Goal: Information Seeking & Learning: Compare options

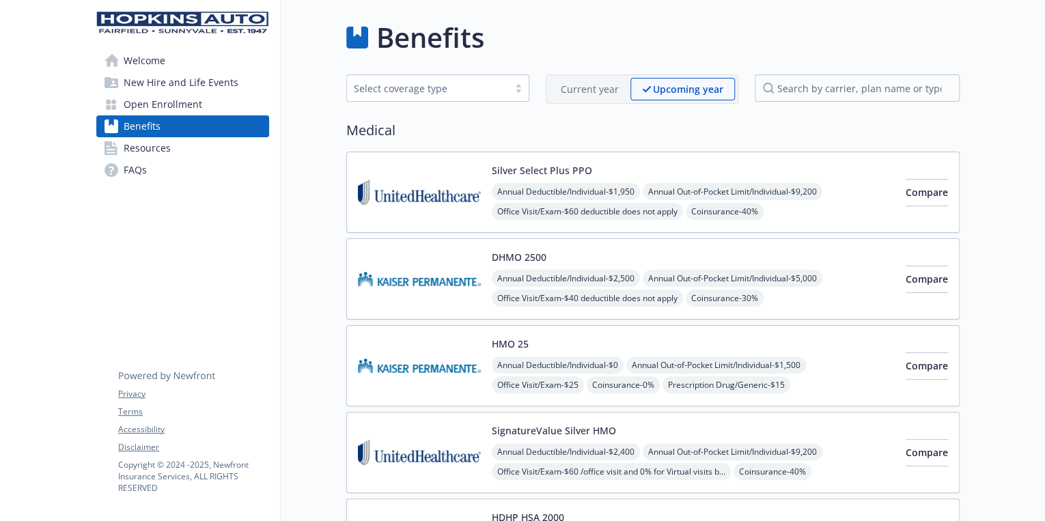
scroll to position [55, 0]
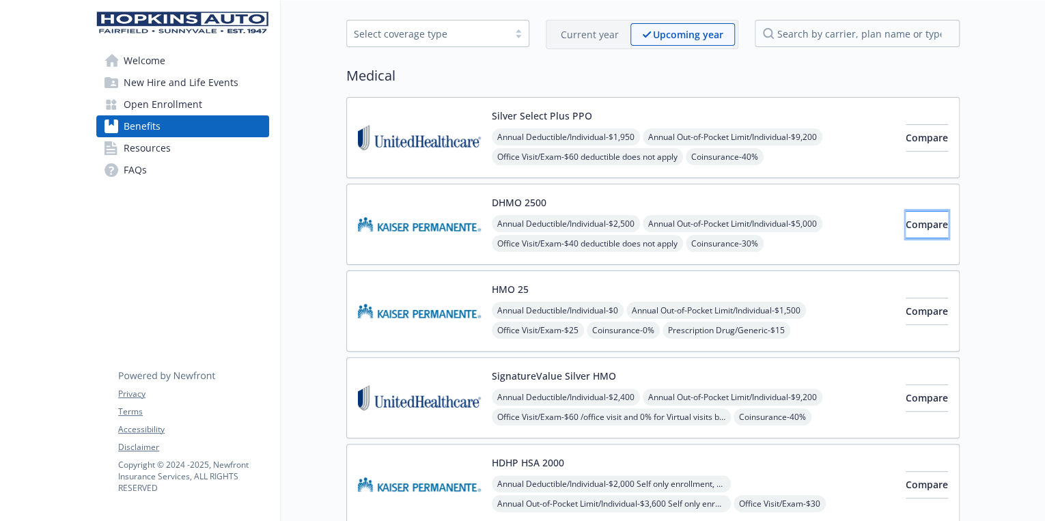
click at [905, 219] on span "Compare" at bounding box center [926, 224] width 42 height 13
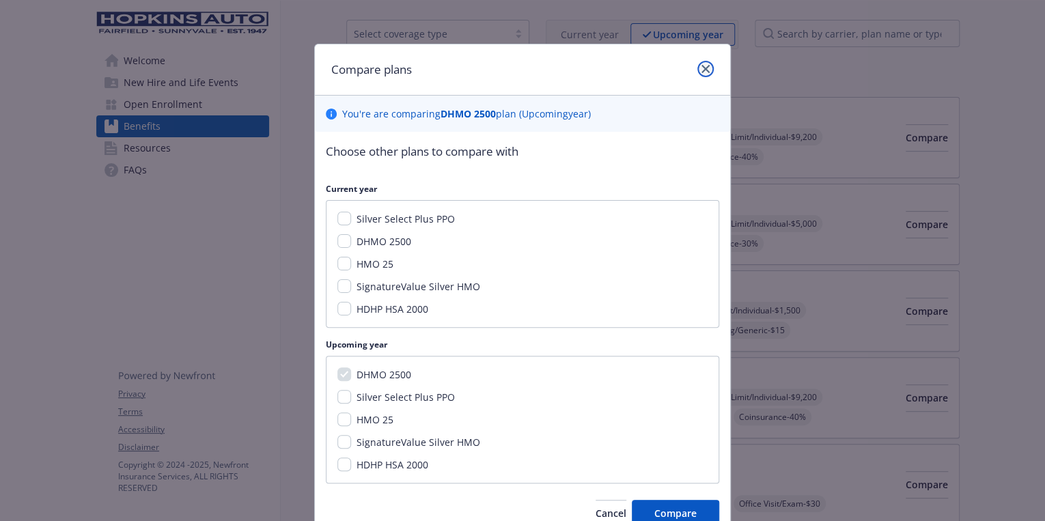
click at [705, 70] on link "close" at bounding box center [705, 69] width 16 height 16
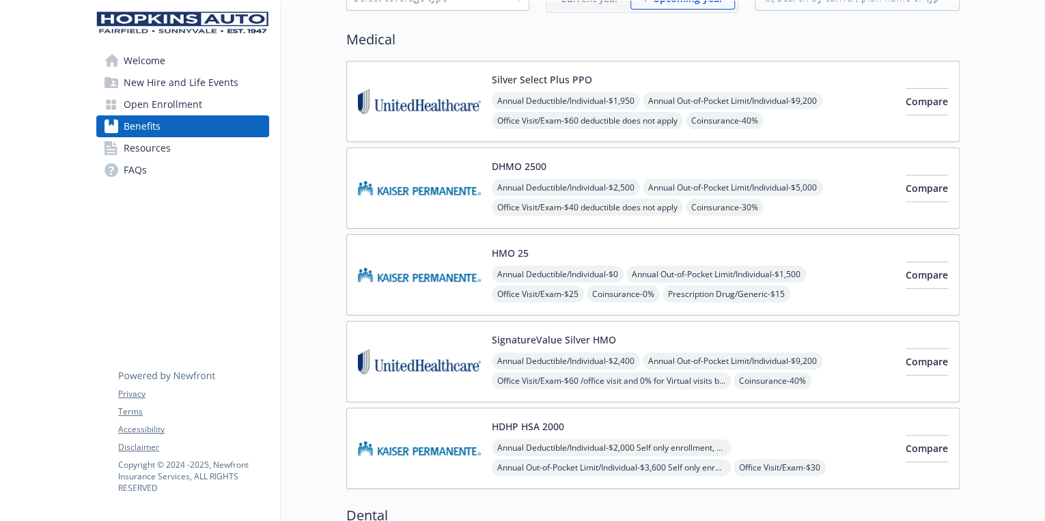
scroll to position [109, 0]
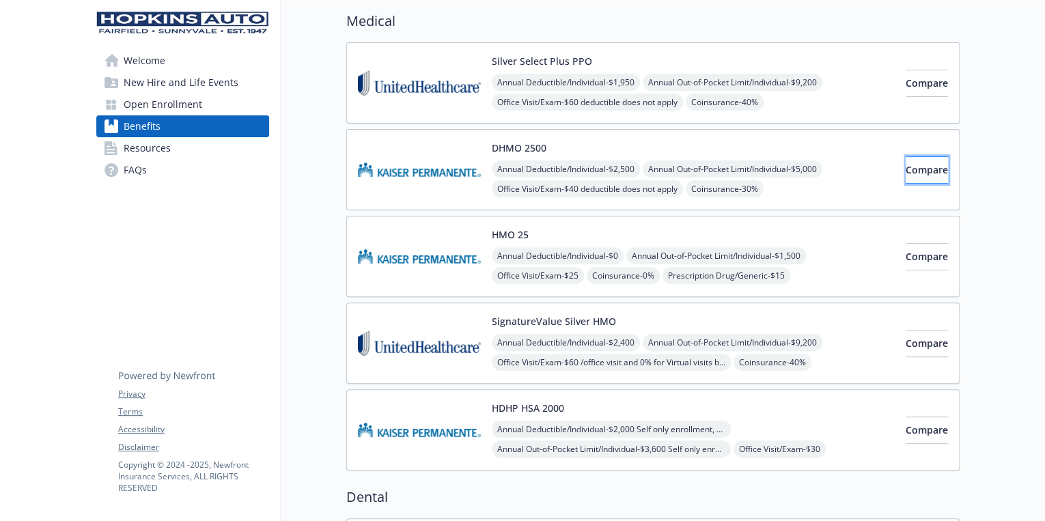
click at [905, 171] on span "Compare" at bounding box center [926, 169] width 42 height 13
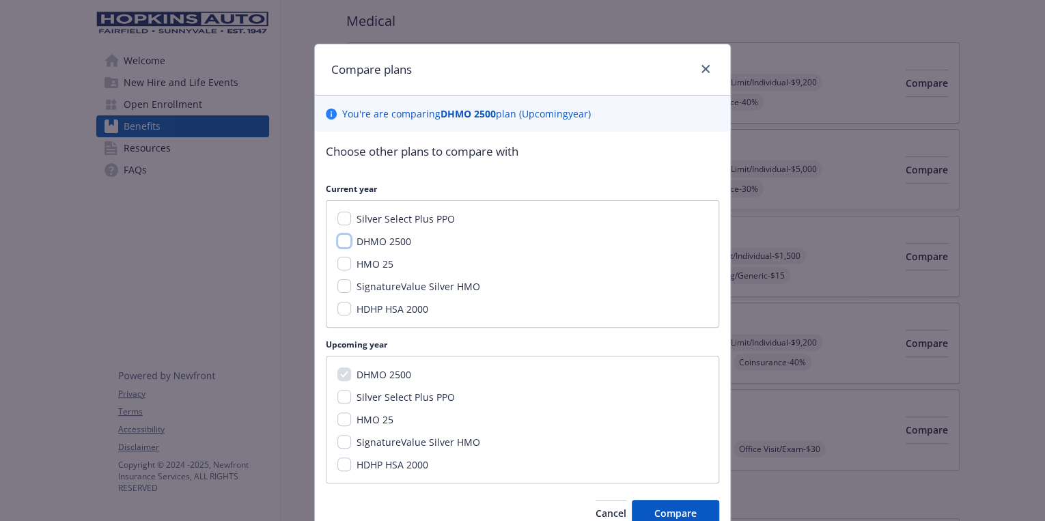
click at [341, 242] on input "DHMO 2500" at bounding box center [344, 241] width 14 height 14
checkbox input "true"
click at [339, 421] on input "HMO 25" at bounding box center [344, 419] width 14 height 14
checkbox input "true"
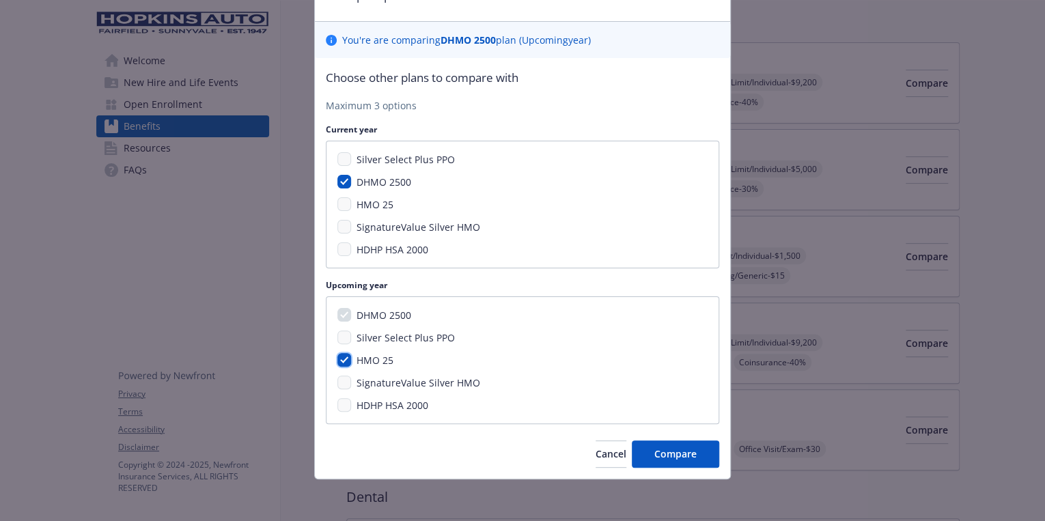
scroll to position [74, 0]
click at [668, 451] on span "Compare" at bounding box center [675, 452] width 42 height 13
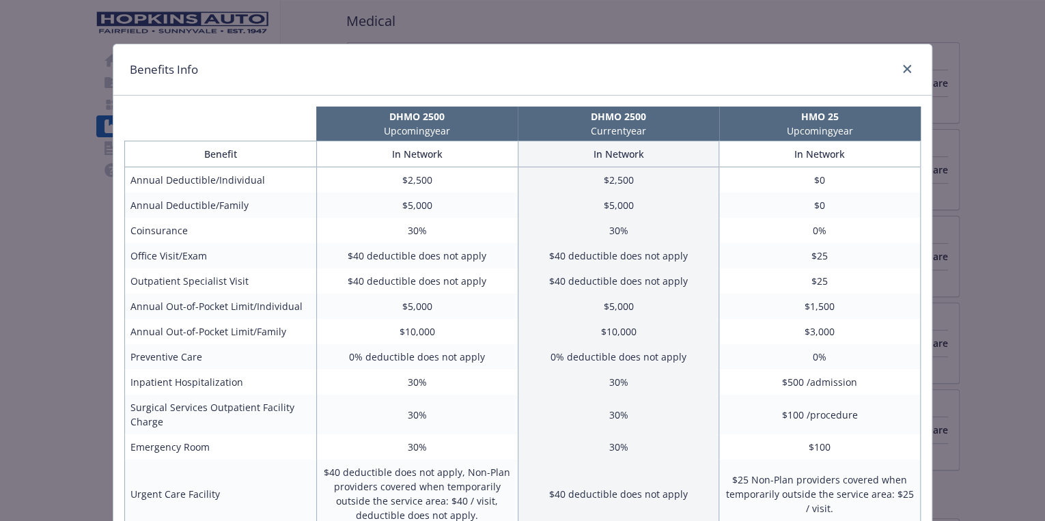
scroll to position [109, 0]
click at [903, 71] on icon "close" at bounding box center [907, 69] width 8 height 8
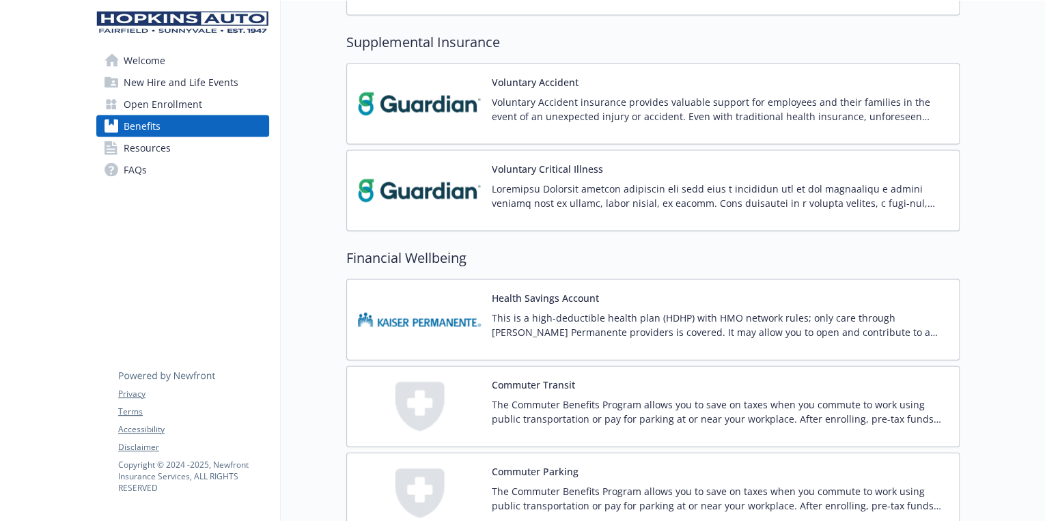
scroll to position [1365, 0]
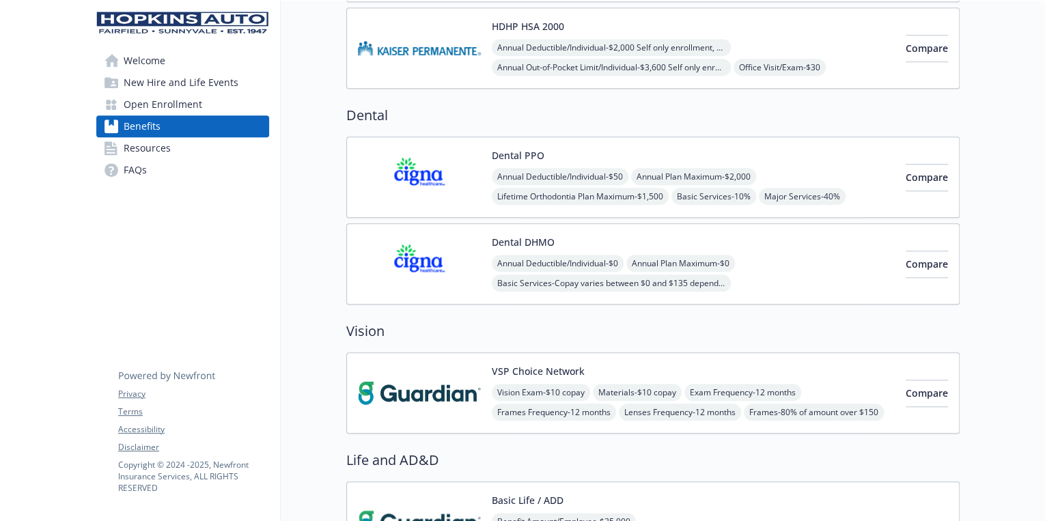
click at [131, 55] on span "Welcome" at bounding box center [145, 61] width 42 height 22
